Goal: Task Accomplishment & Management: Use online tool/utility

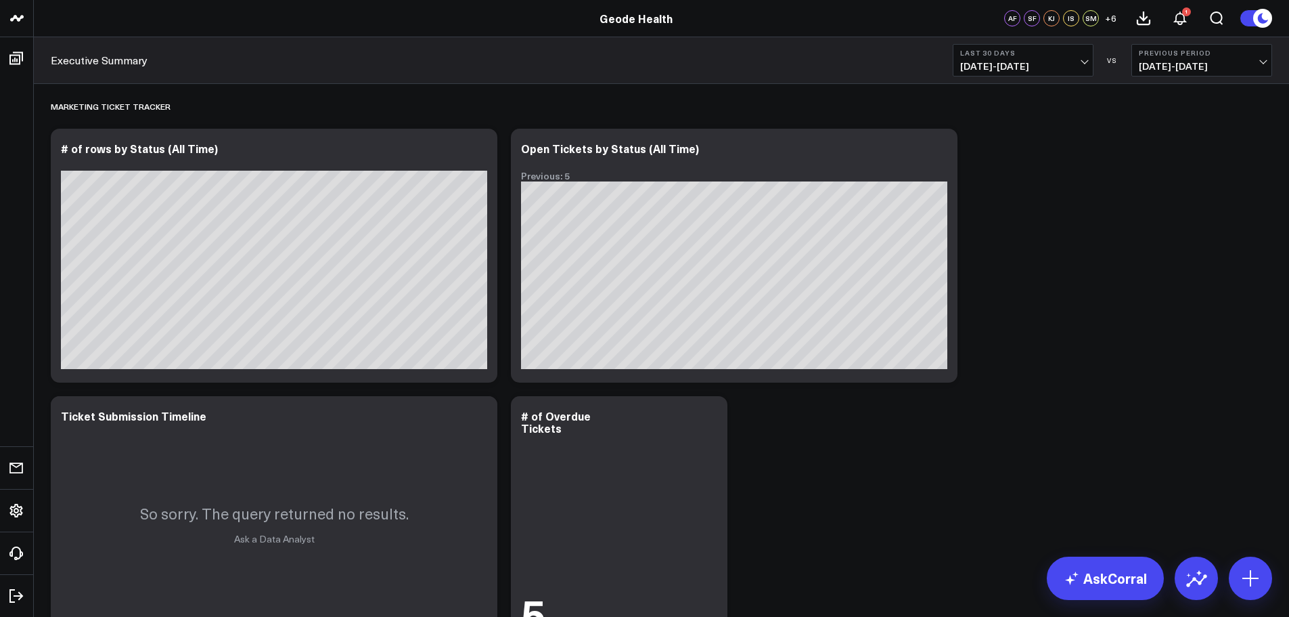
click at [1064, 59] on button "Last 30 Days [DATE] - [DATE]" at bounding box center [1023, 60] width 141 height 32
click at [987, 422] on link "Custom Dates" at bounding box center [1023, 433] width 139 height 26
select select "8"
select select "2025"
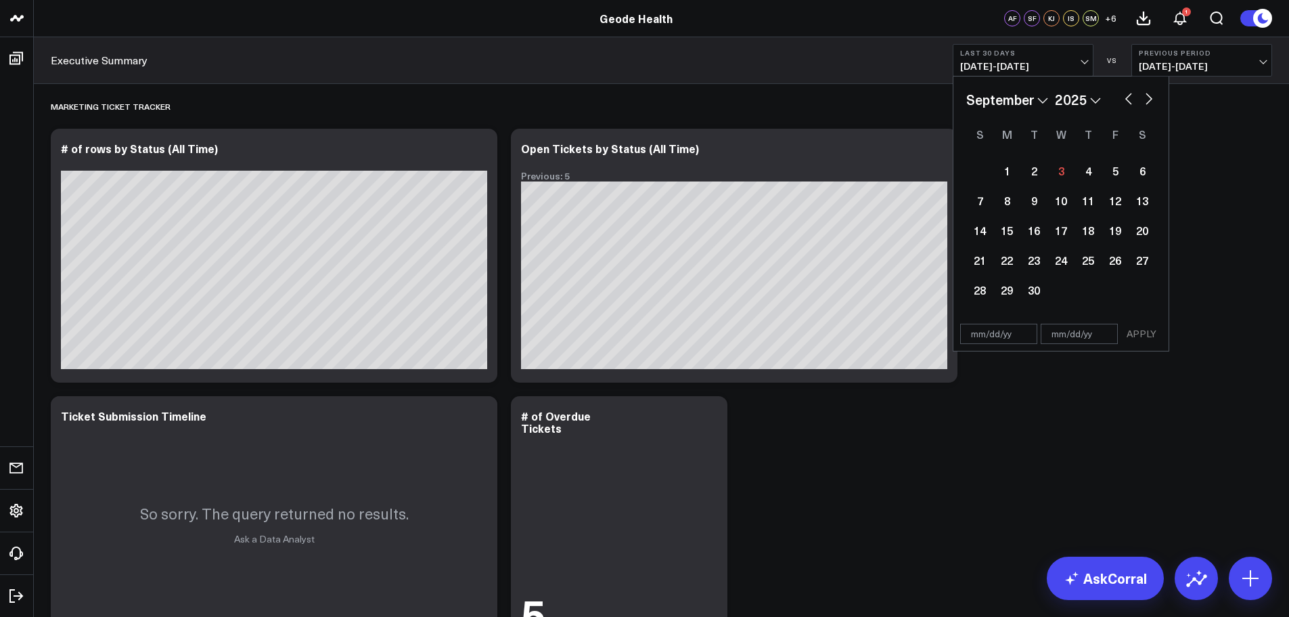
click at [1129, 95] on button "button" at bounding box center [1129, 97] width 14 height 16
select select "7"
select select "2025"
click at [1129, 95] on button "button" at bounding box center [1129, 97] width 14 height 16
select select "6"
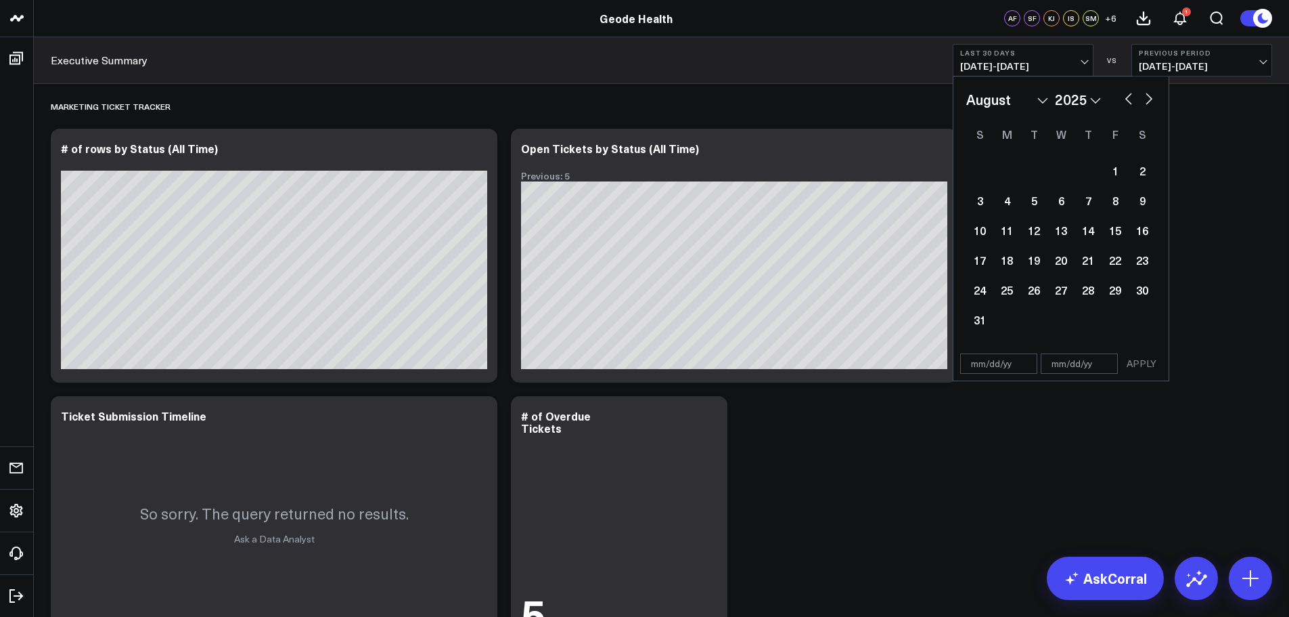
select select "2025"
click at [983, 290] on div "27" at bounding box center [979, 289] width 27 height 27
type input "[DATE]"
select select "6"
select select "2025"
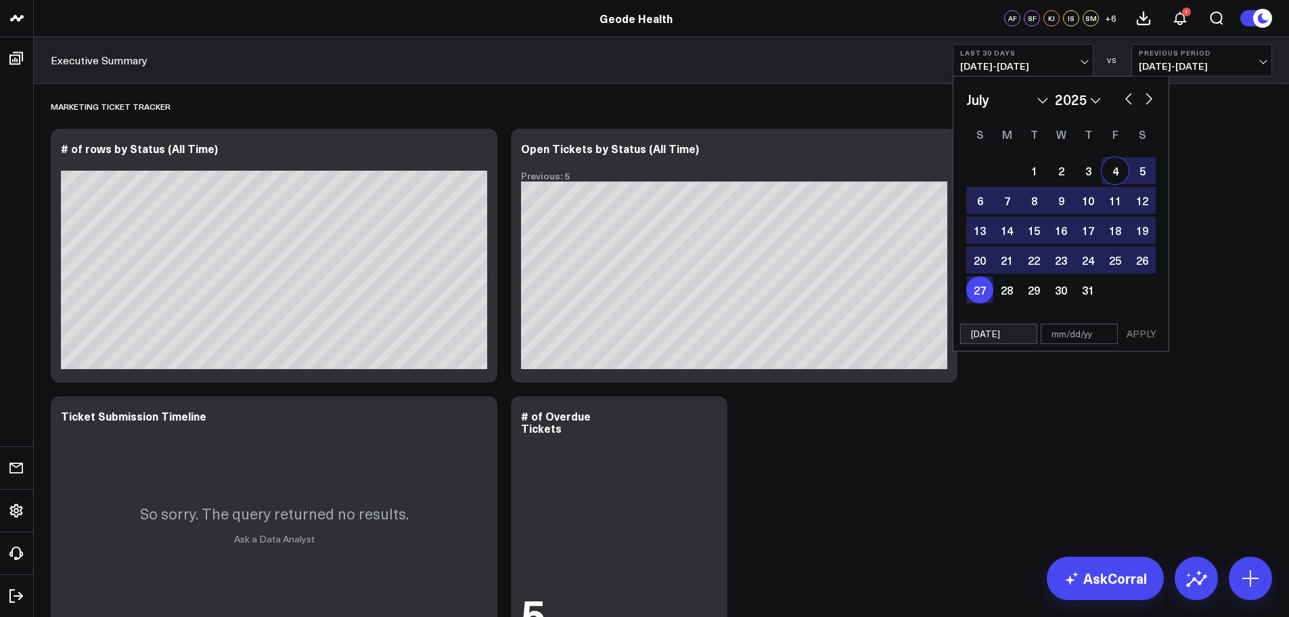
click at [1150, 98] on button "button" at bounding box center [1149, 97] width 14 height 16
select select "7"
select select "2025"
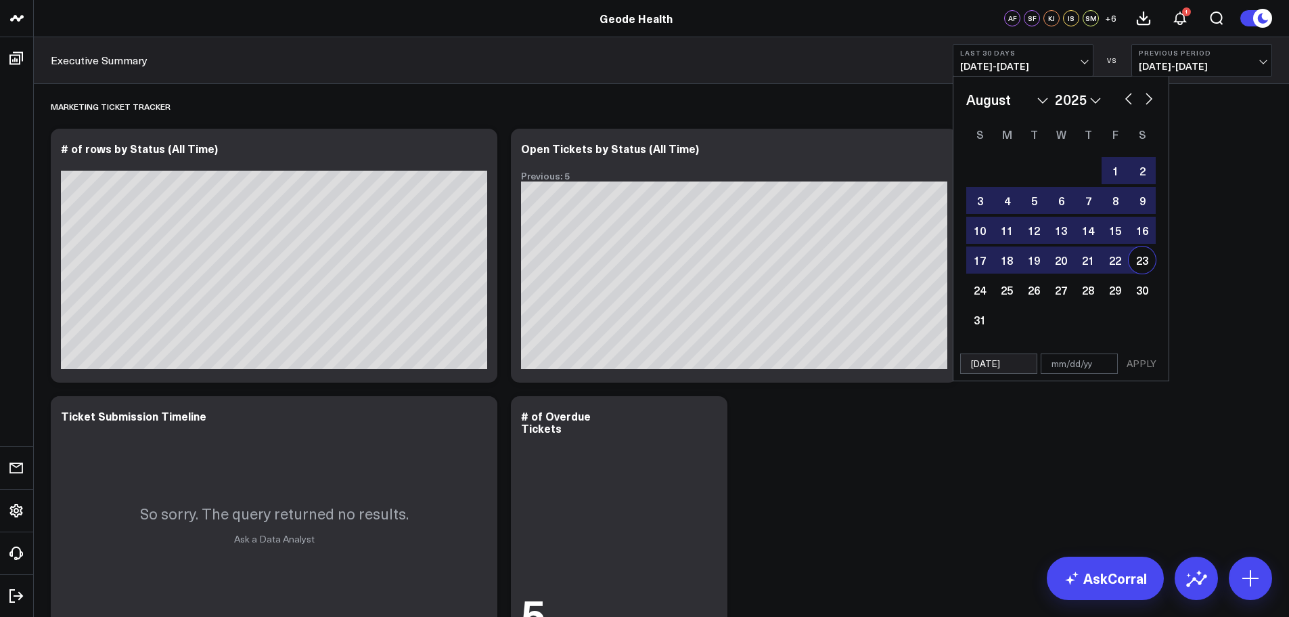
click at [1143, 265] on div "23" at bounding box center [1142, 259] width 27 height 27
select select "7"
select select "2025"
type input "[DATE]"
click at [1148, 365] on button "APPLY" at bounding box center [1141, 363] width 41 height 20
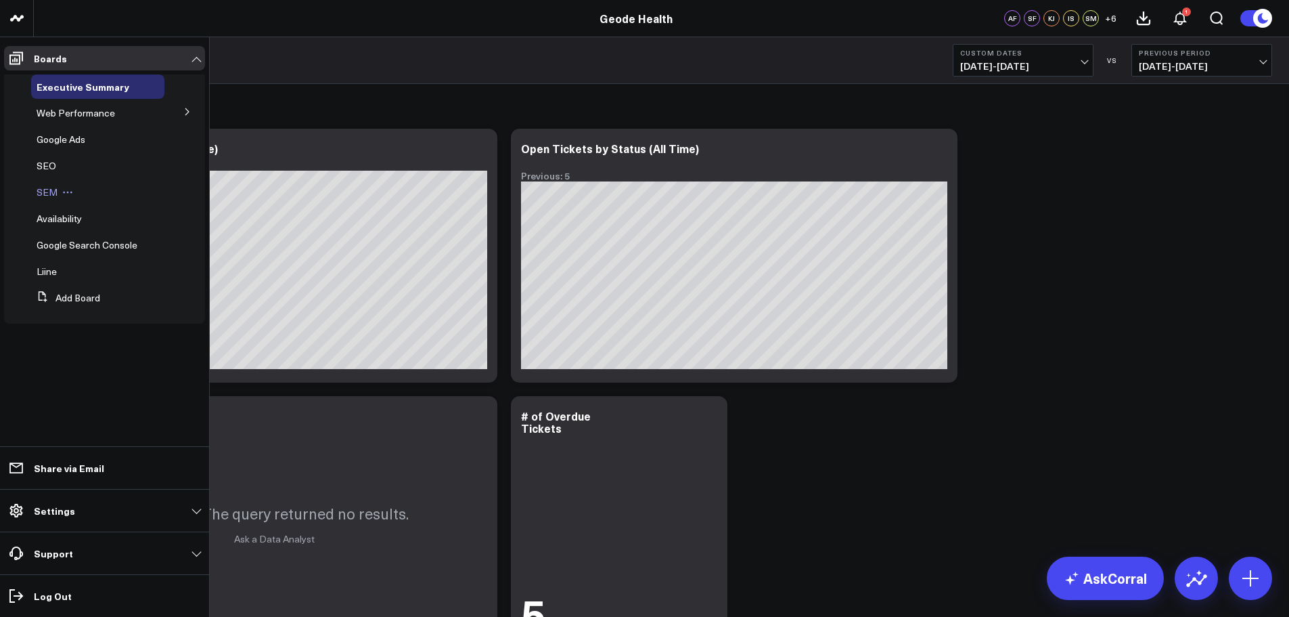
click at [37, 187] on span "SEM" at bounding box center [47, 191] width 21 height 13
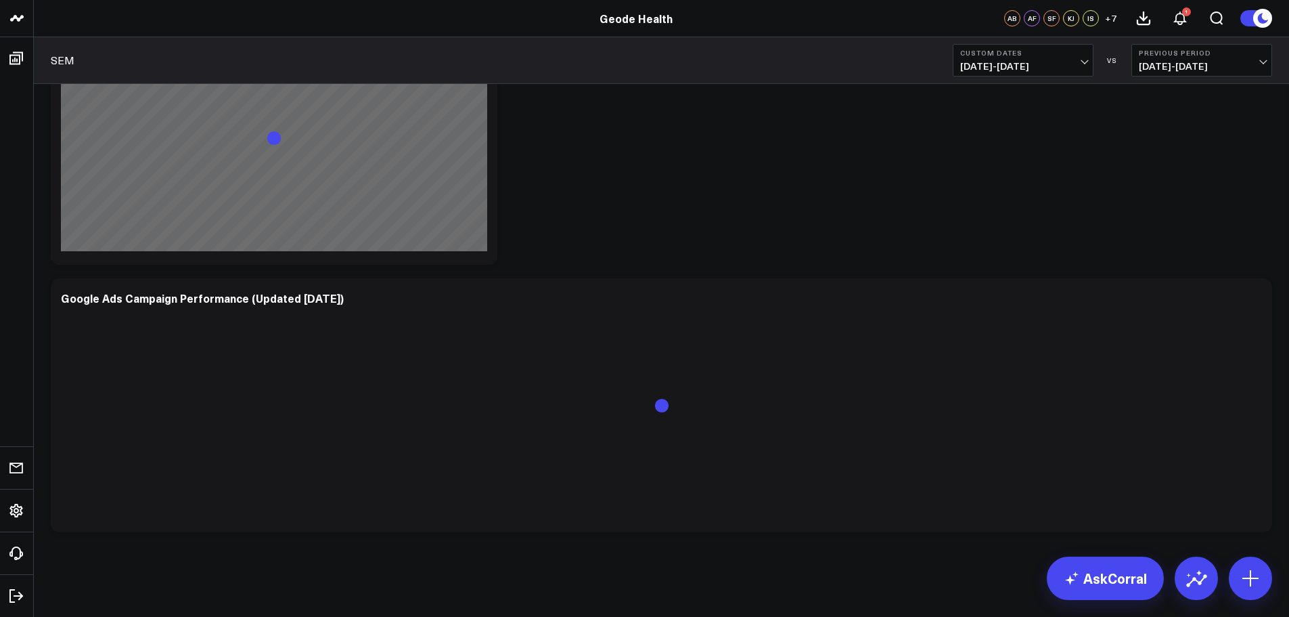
scroll to position [1430, 0]
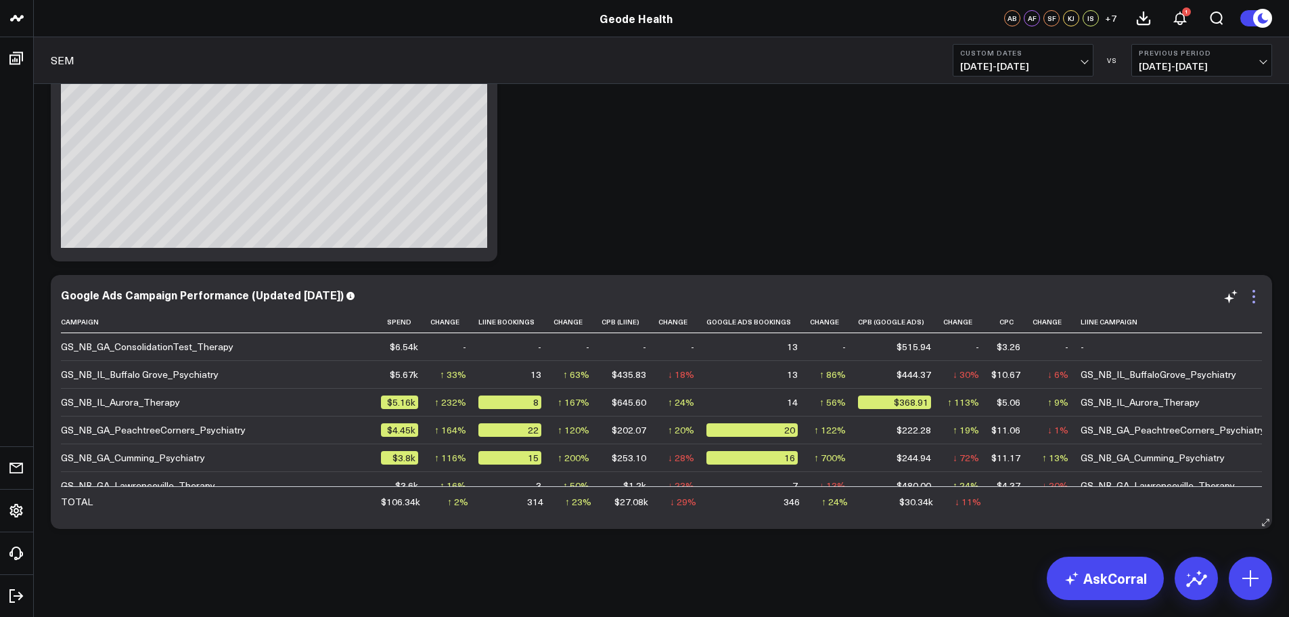
click at [1255, 298] on icon at bounding box center [1254, 296] width 16 height 16
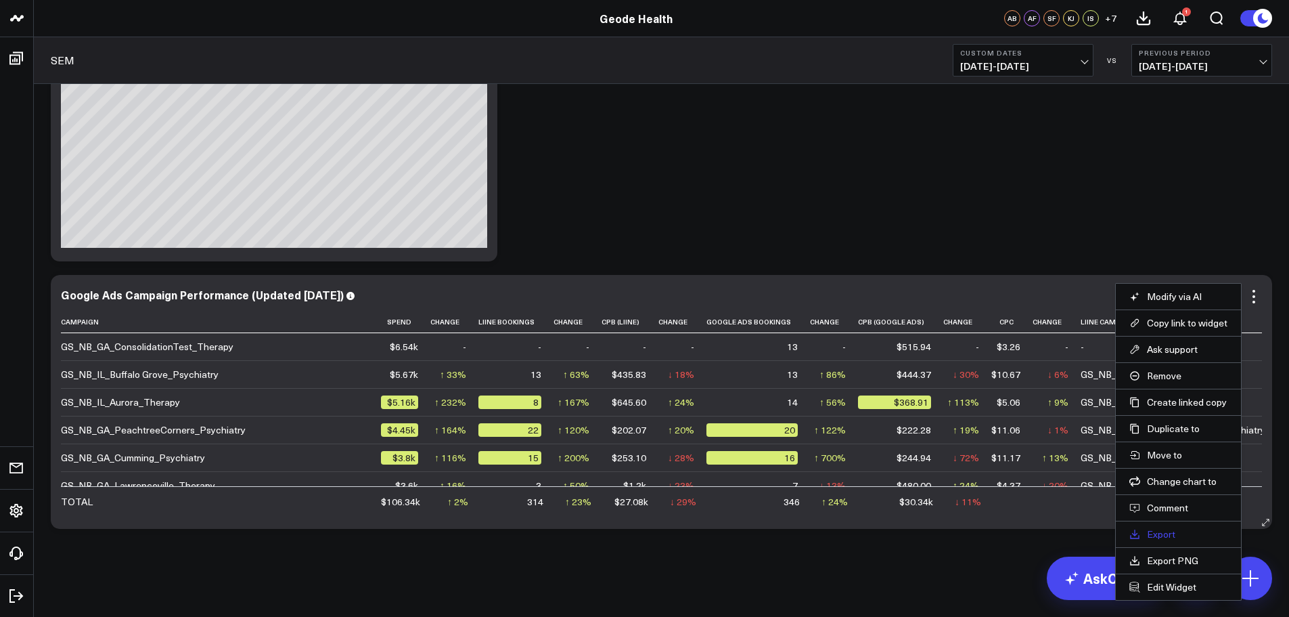
click at [1158, 533] on link "Export" at bounding box center [1179, 534] width 98 height 12
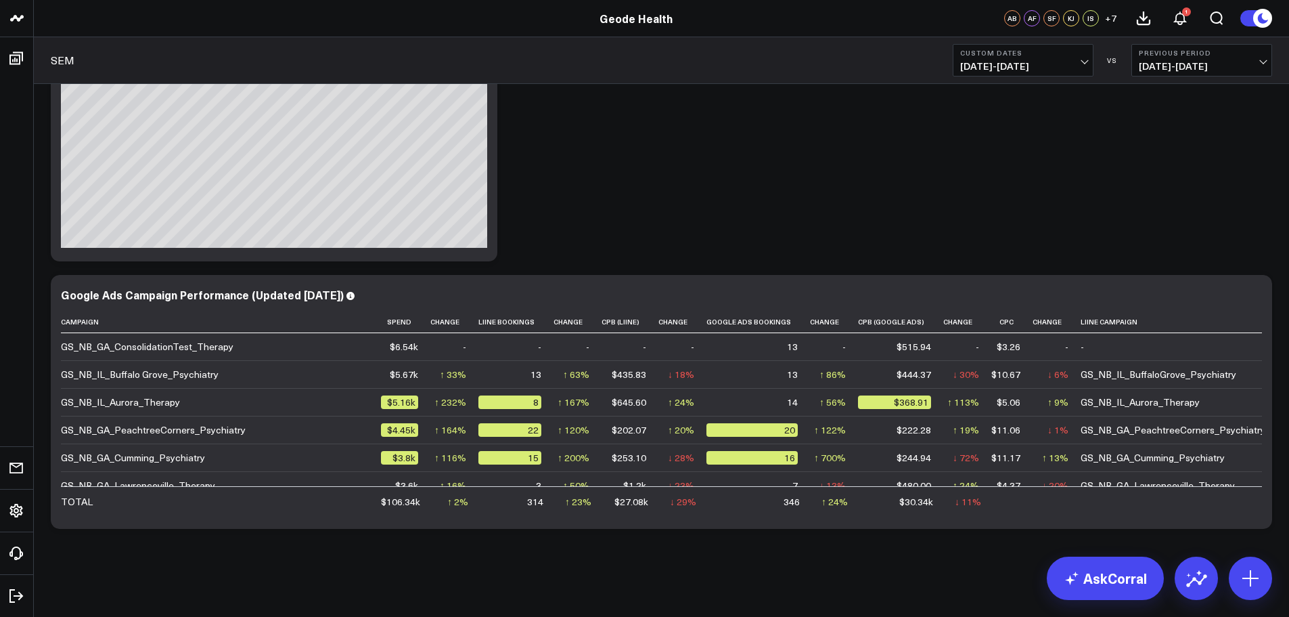
click at [1061, 62] on span "[DATE] - [DATE]" at bounding box center [1023, 66] width 126 height 11
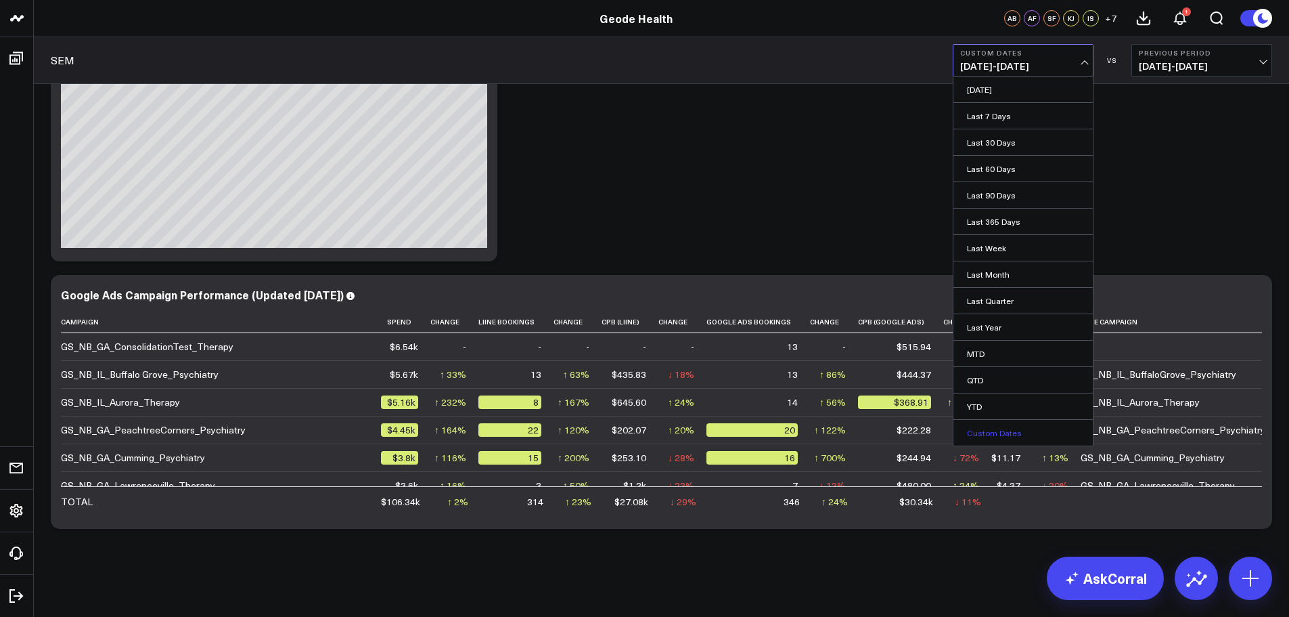
click at [988, 434] on link "Custom Dates" at bounding box center [1023, 433] width 139 height 26
select select "8"
select select "2025"
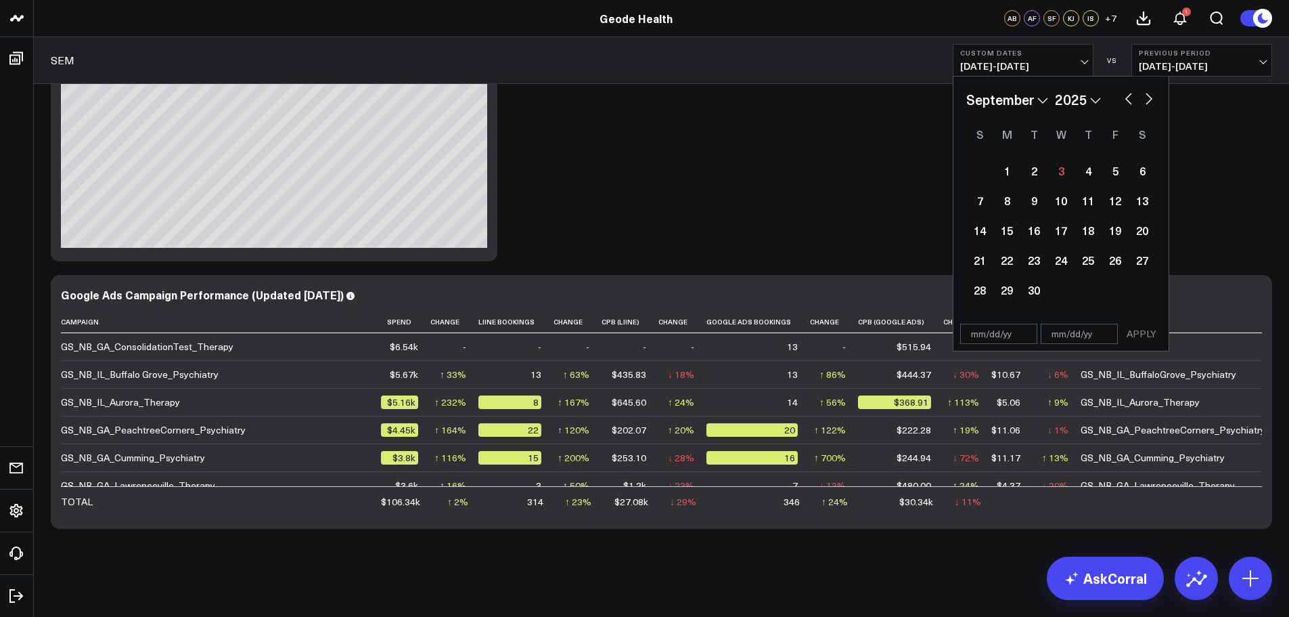
click at [1130, 99] on button "button" at bounding box center [1129, 97] width 14 height 16
select select "7"
select select "2025"
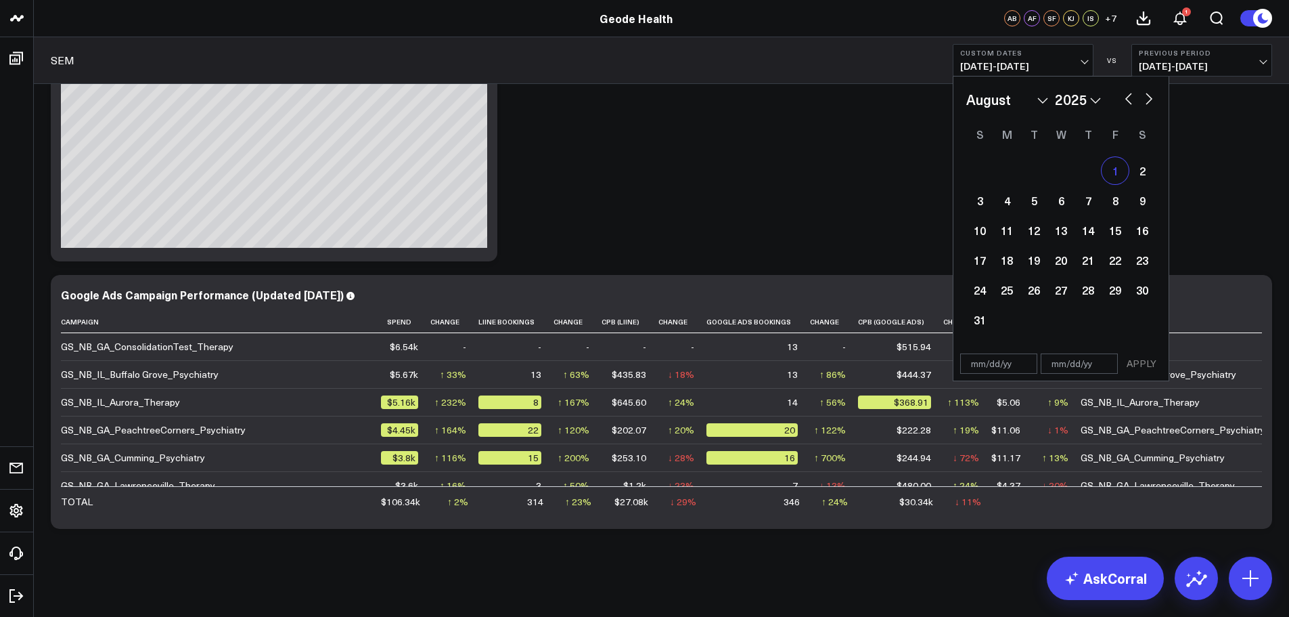
click at [1110, 161] on div "1" at bounding box center [1115, 170] width 27 height 27
type input "[DATE]"
select select "7"
select select "2025"
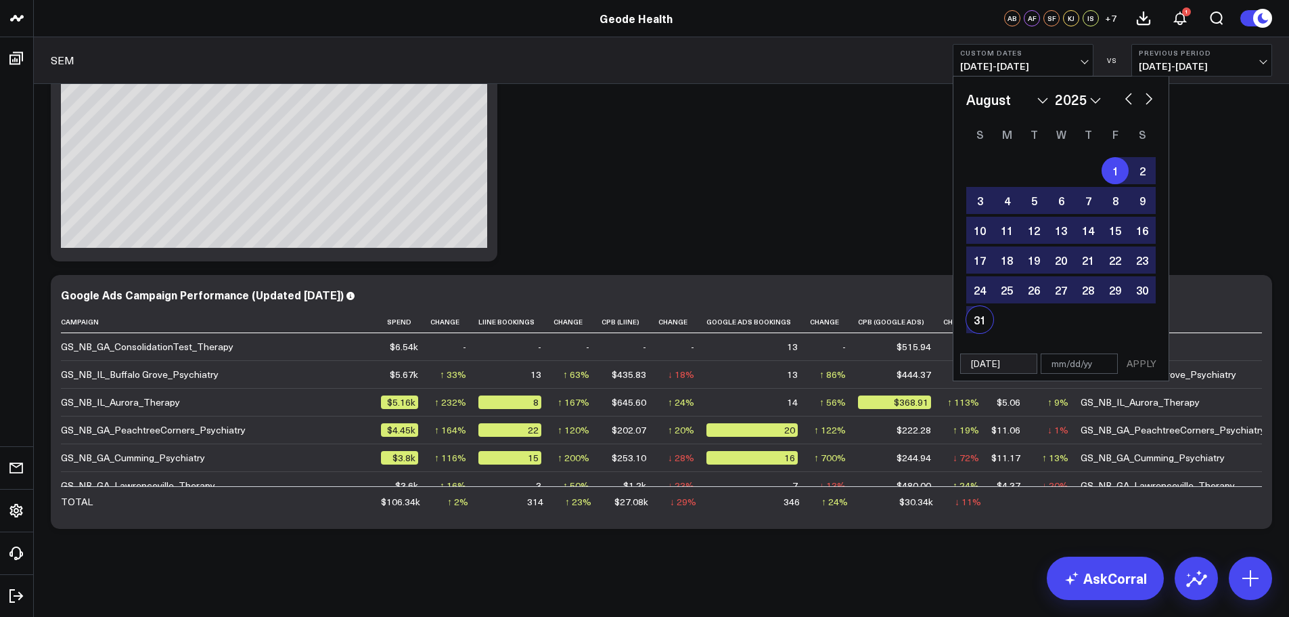
click at [989, 317] on div "31" at bounding box center [979, 319] width 27 height 27
type input "[DATE]"
select select "7"
select select "2025"
click at [1136, 361] on button "APPLY" at bounding box center [1141, 363] width 41 height 20
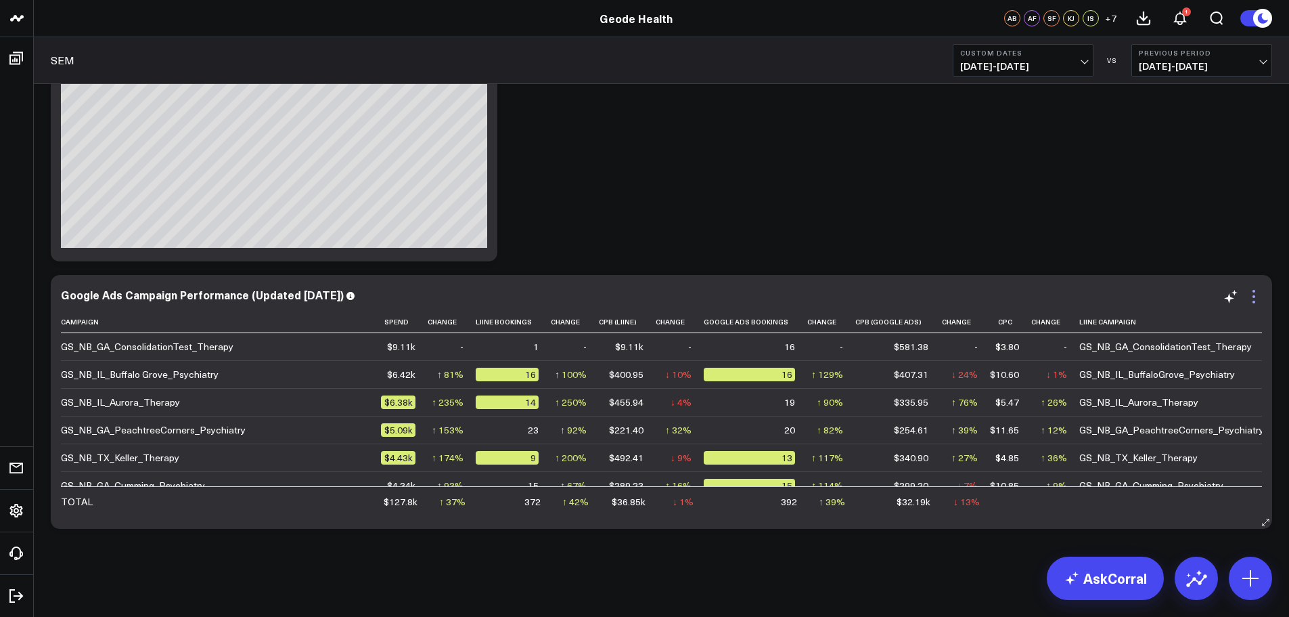
click at [1253, 296] on icon at bounding box center [1254, 296] width 3 height 3
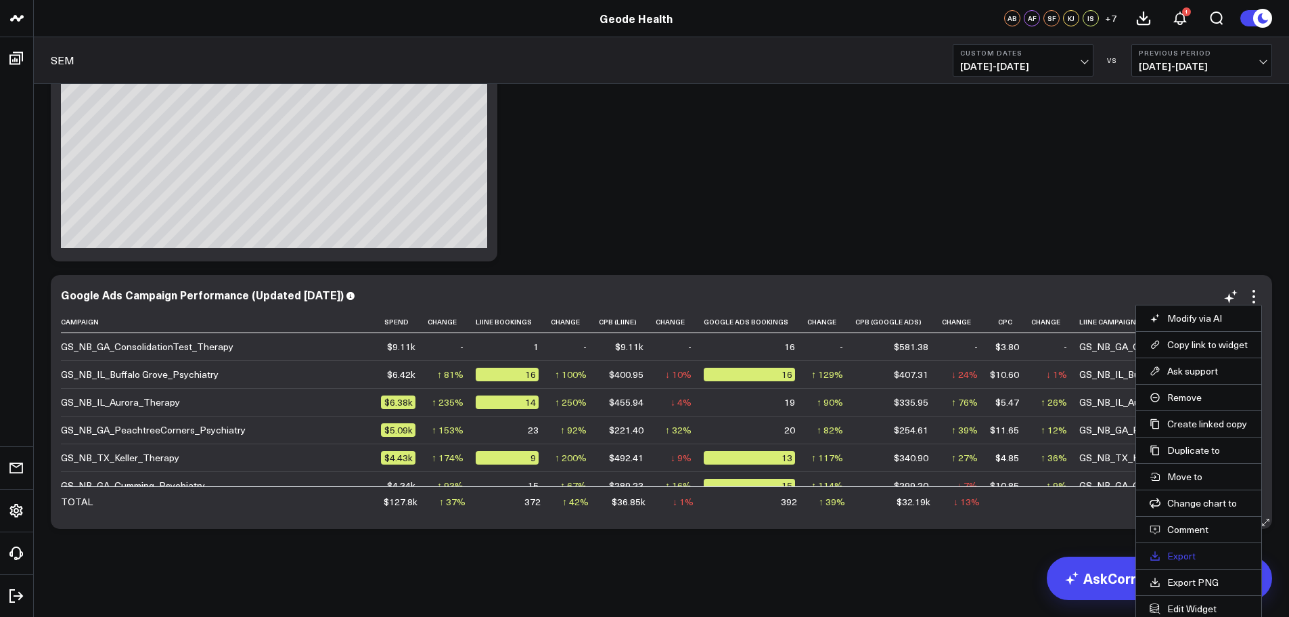
click at [1176, 558] on link "Export" at bounding box center [1199, 556] width 98 height 12
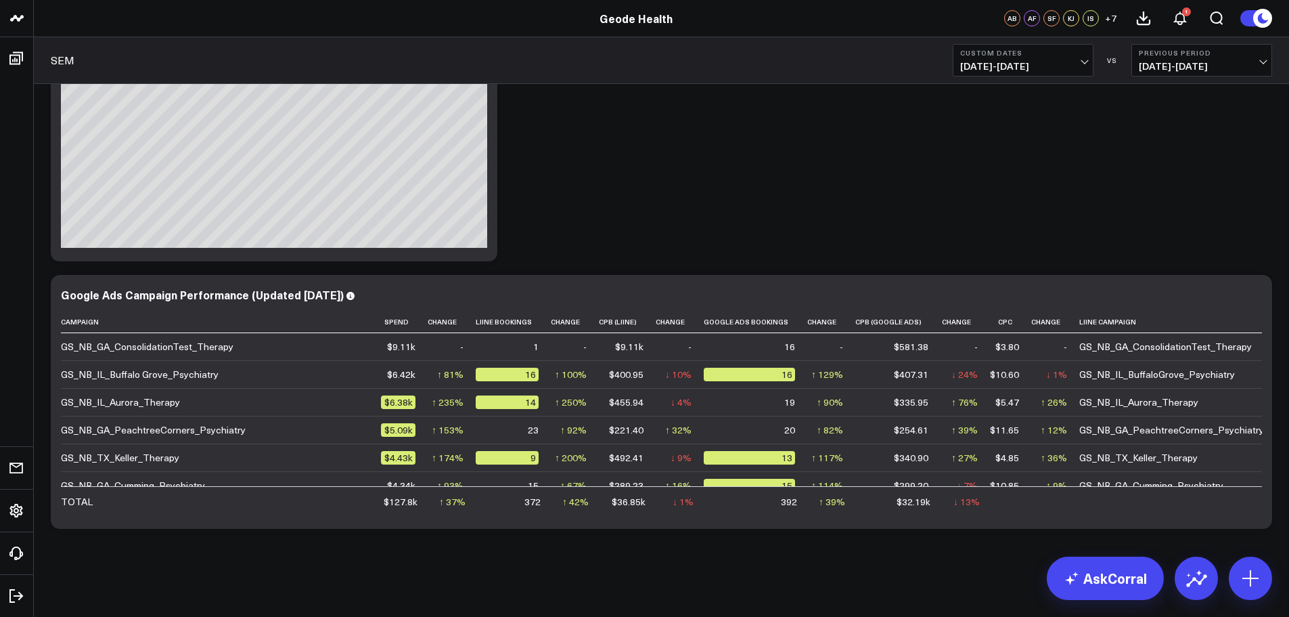
click at [746, 64] on div "SEM Custom Dates [DATE] - [DATE] VS Previous Period [DATE] - [DATE]" at bounding box center [661, 60] width 1255 height 47
click at [809, 58] on div "SEM Custom Dates [DATE] - [DATE] VS Previous Period [DATE] - [DATE]" at bounding box center [661, 60] width 1255 height 47
